Goal: Communication & Community: Ask a question

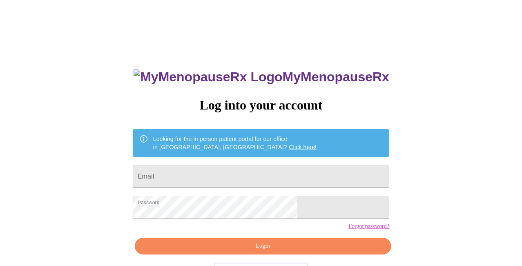
click at [267, 172] on input "Email" at bounding box center [261, 176] width 257 height 23
type input "[EMAIL_ADDRESS][DOMAIN_NAME]"
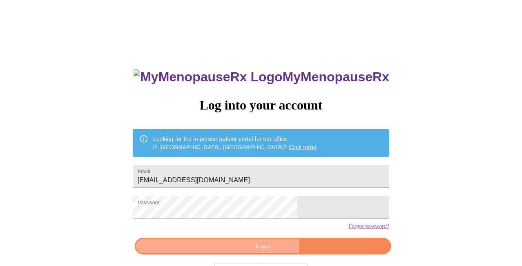
click at [241, 251] on span "Login" at bounding box center [263, 246] width 238 height 10
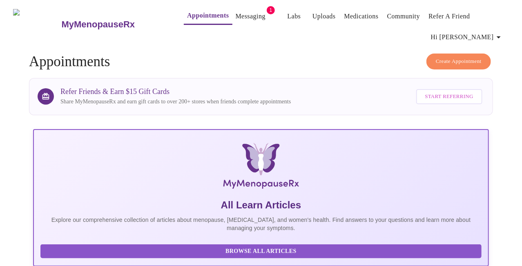
click at [236, 11] on link "Messaging" at bounding box center [251, 16] width 30 height 11
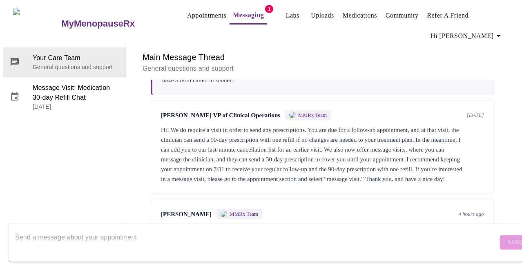
scroll to position [1734, 0]
click at [374, 239] on textarea "Send a message about your appointment" at bounding box center [256, 242] width 483 height 26
type textarea "L"
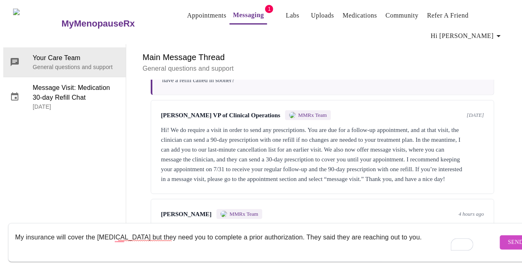
type textarea "My insurance will cover the [MEDICAL_DATA] but they need you to complete a prio…"
click at [509, 237] on span "Send" at bounding box center [517, 242] width 16 height 10
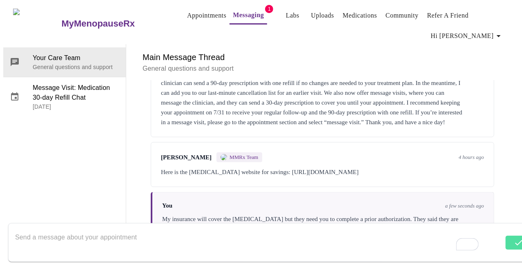
scroll to position [1793, 0]
drag, startPoint x: 259, startPoint y: 125, endPoint x: 398, endPoint y: 117, distance: 138.8
click at [398, 142] on div "[PERSON_NAME] MMRx Team 4 hours ago Here is the [MEDICAL_DATA] website for savi…" at bounding box center [323, 164] width 344 height 45
copy div "[URL][DOMAIN_NAME]"
